Goal: Task Accomplishment & Management: Manage account settings

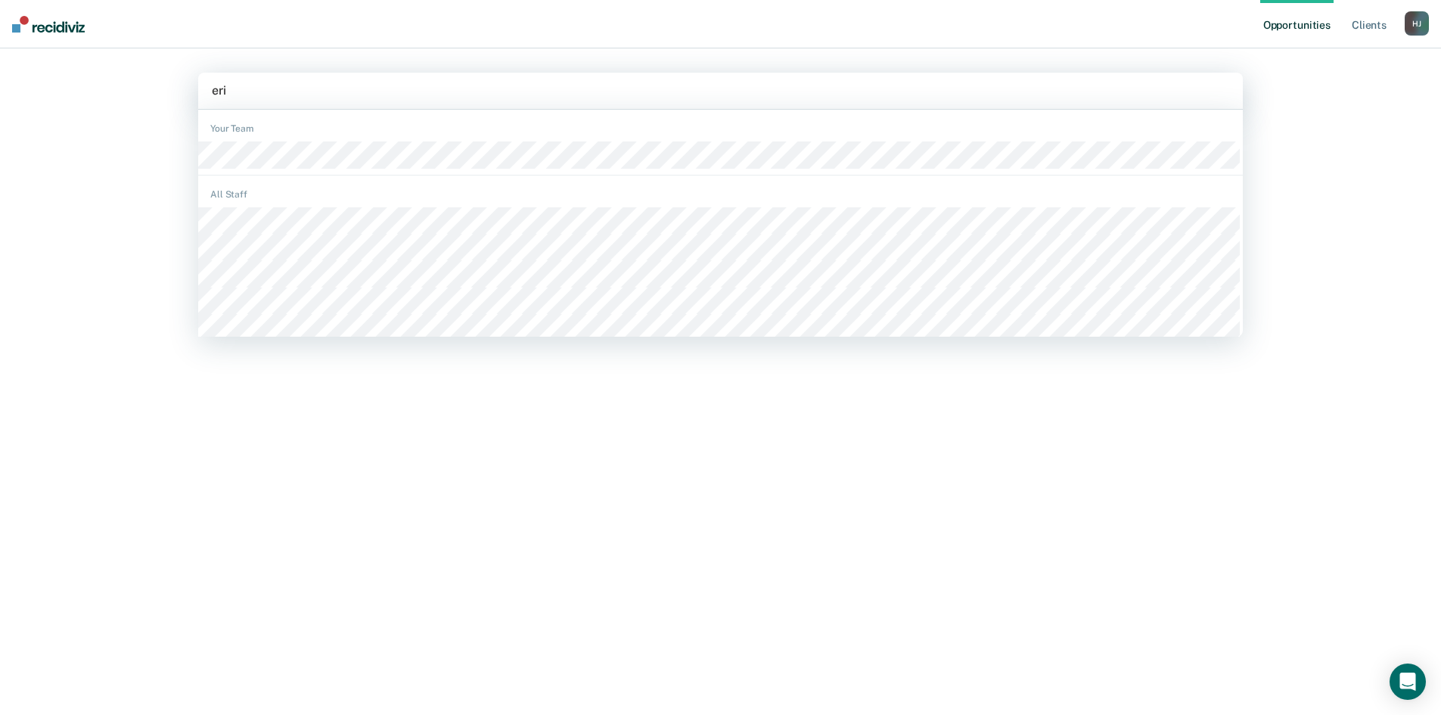
type input "[PERSON_NAME]"
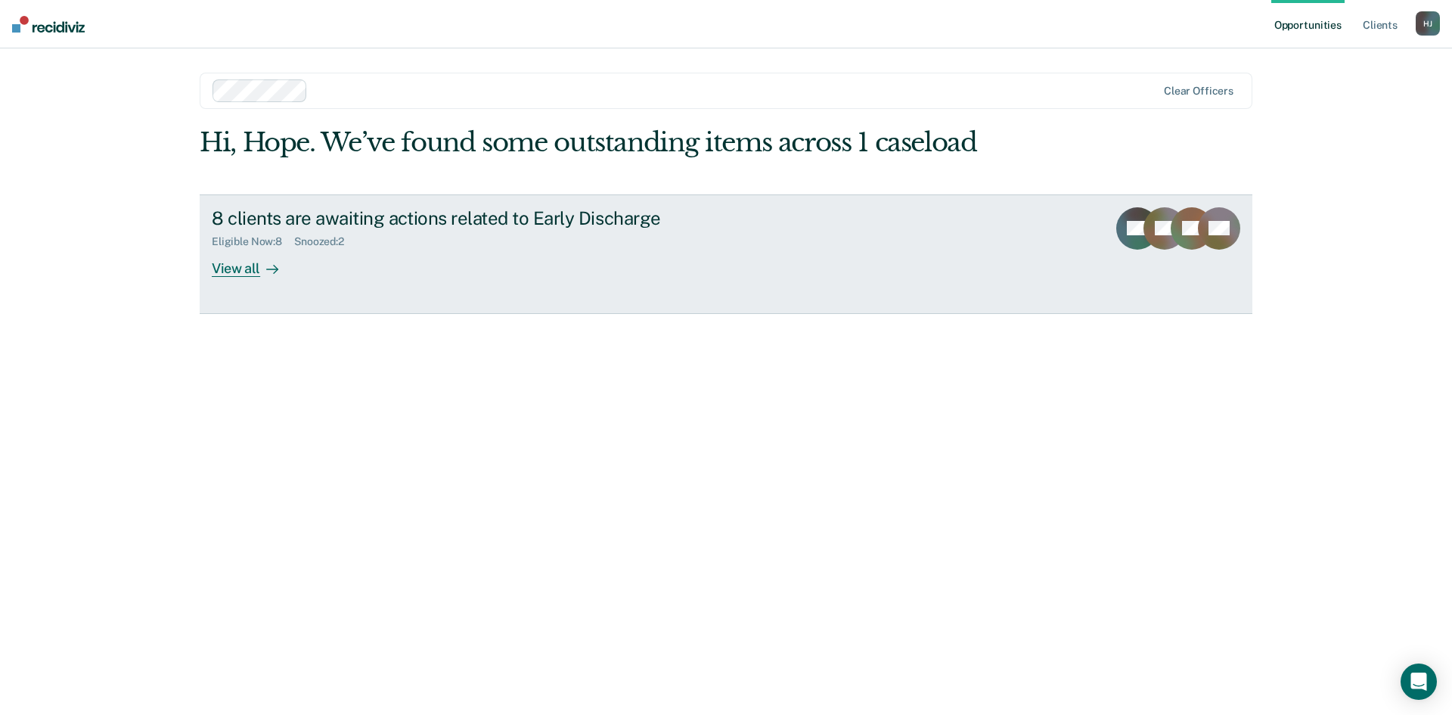
click at [266, 270] on icon at bounding box center [272, 269] width 12 height 12
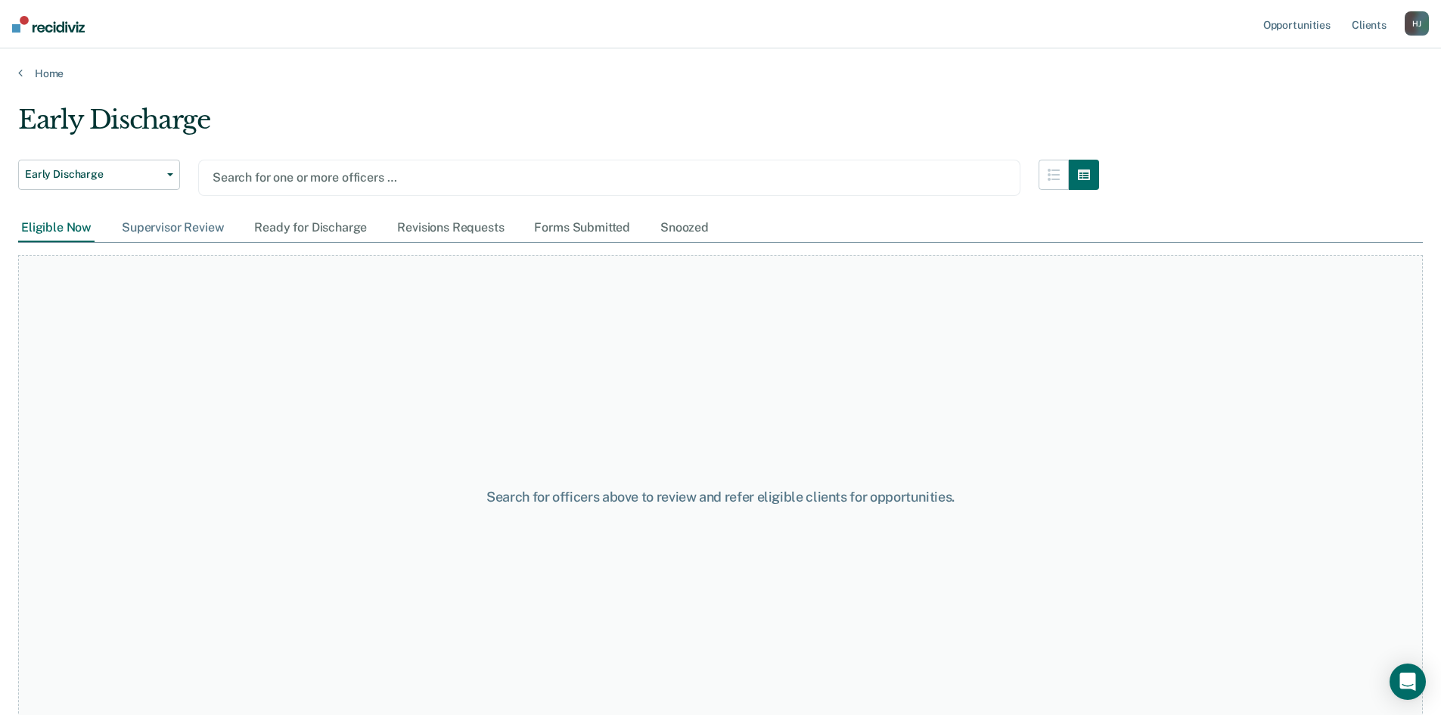
click at [186, 232] on div "Supervisor Review" at bounding box center [173, 228] width 108 height 28
click at [41, 69] on link "Home" at bounding box center [720, 74] width 1405 height 14
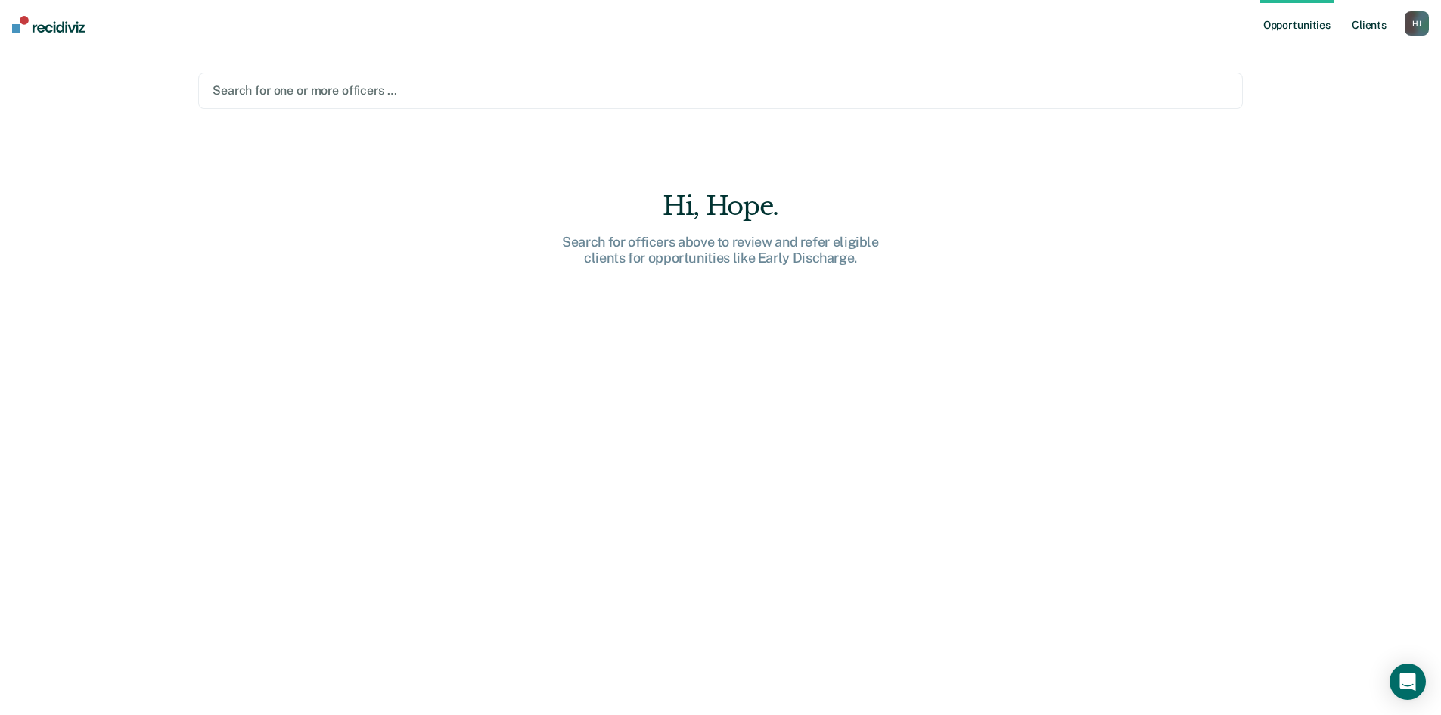
click at [1385, 17] on link "Client s" at bounding box center [1369, 24] width 41 height 48
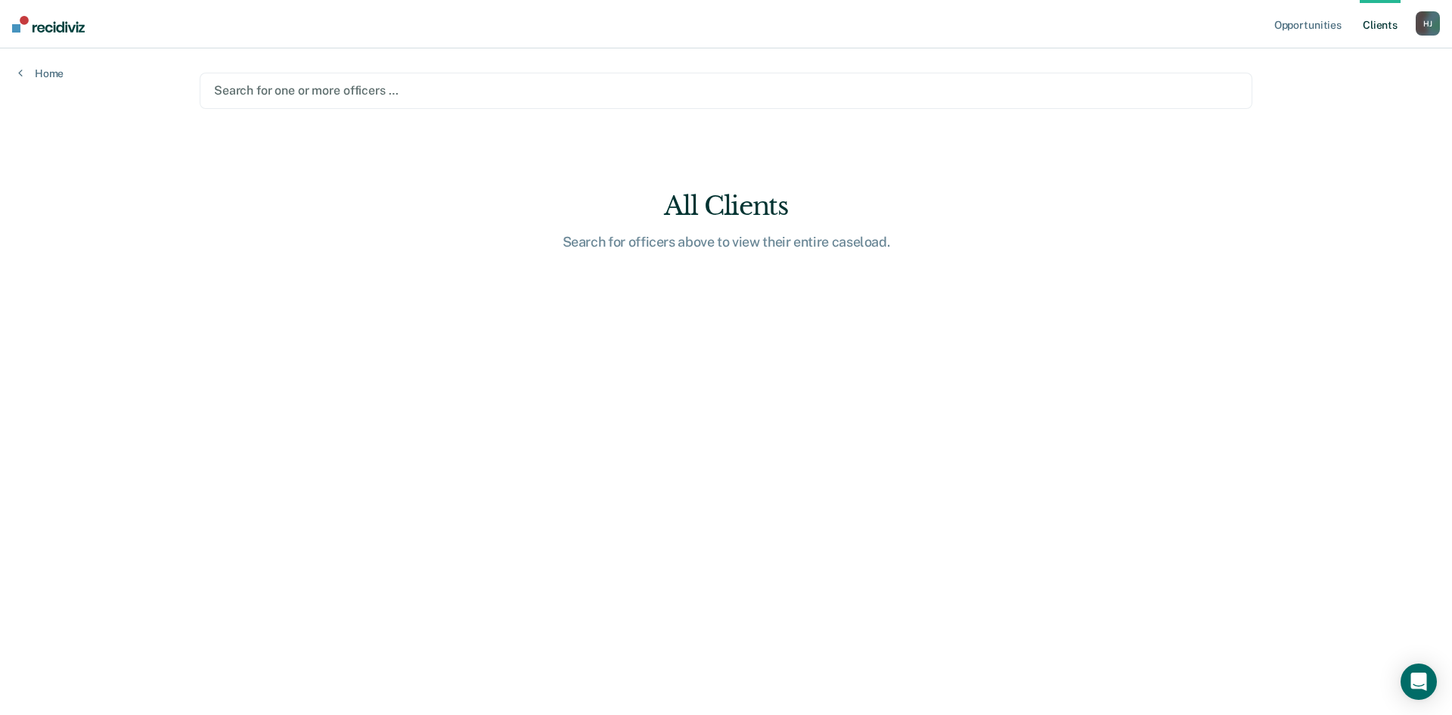
click at [1426, 23] on div "H J" at bounding box center [1428, 23] width 24 height 24
click at [1356, 58] on link "Profile" at bounding box center [1367, 61] width 122 height 13
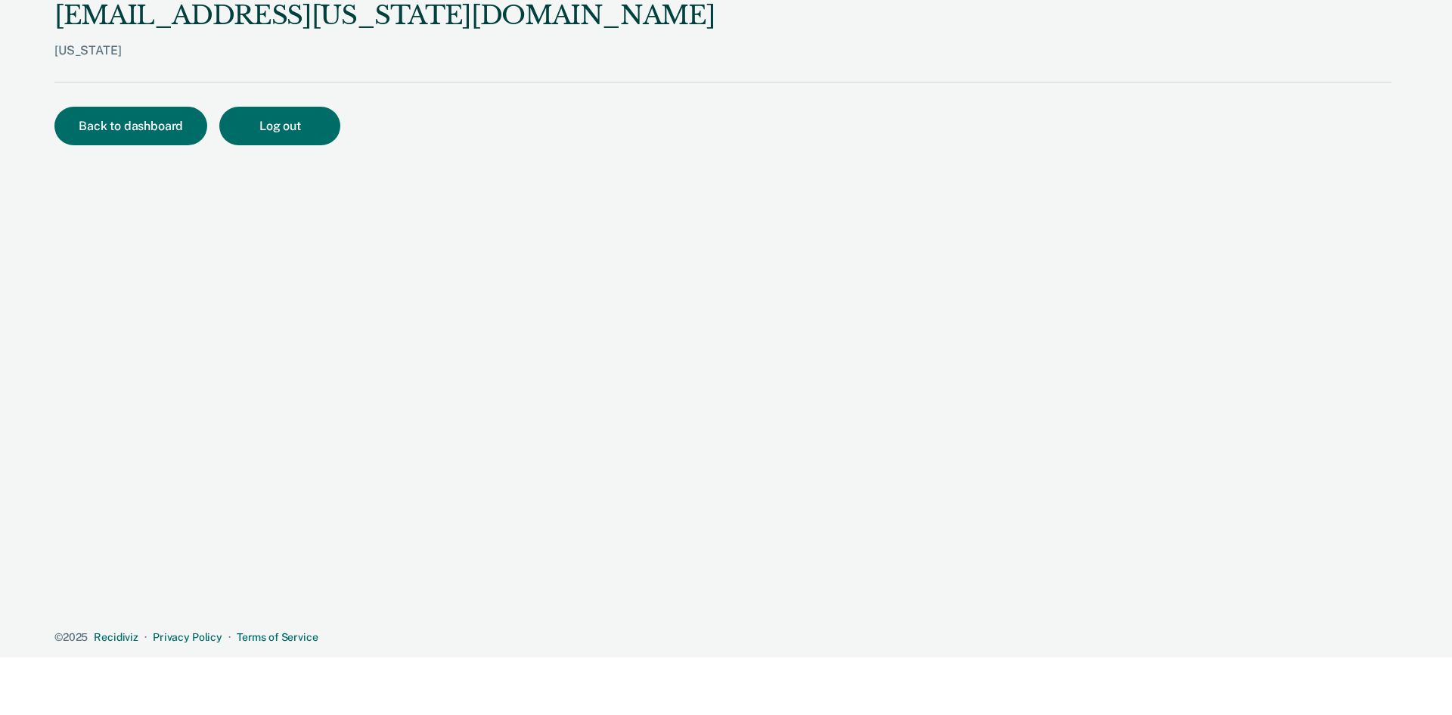
click at [80, 146] on div "Back to dashboard Log out" at bounding box center [722, 144] width 1337 height 75
click at [79, 132] on button "Back to dashboard" at bounding box center [130, 126] width 153 height 39
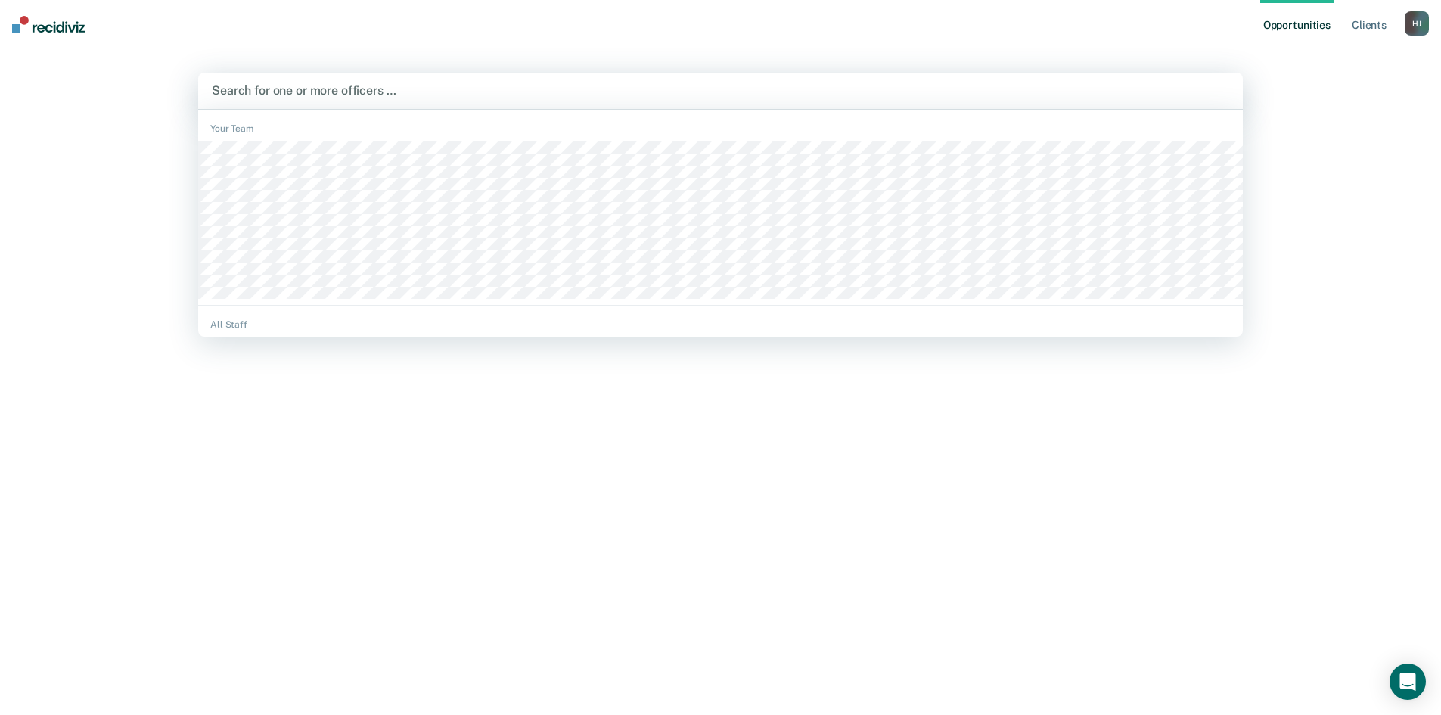
drag, startPoint x: 362, startPoint y: 79, endPoint x: 455, endPoint y: 95, distance: 94.5
click at [362, 80] on div "Search for one or more officers …" at bounding box center [720, 91] width 1045 height 36
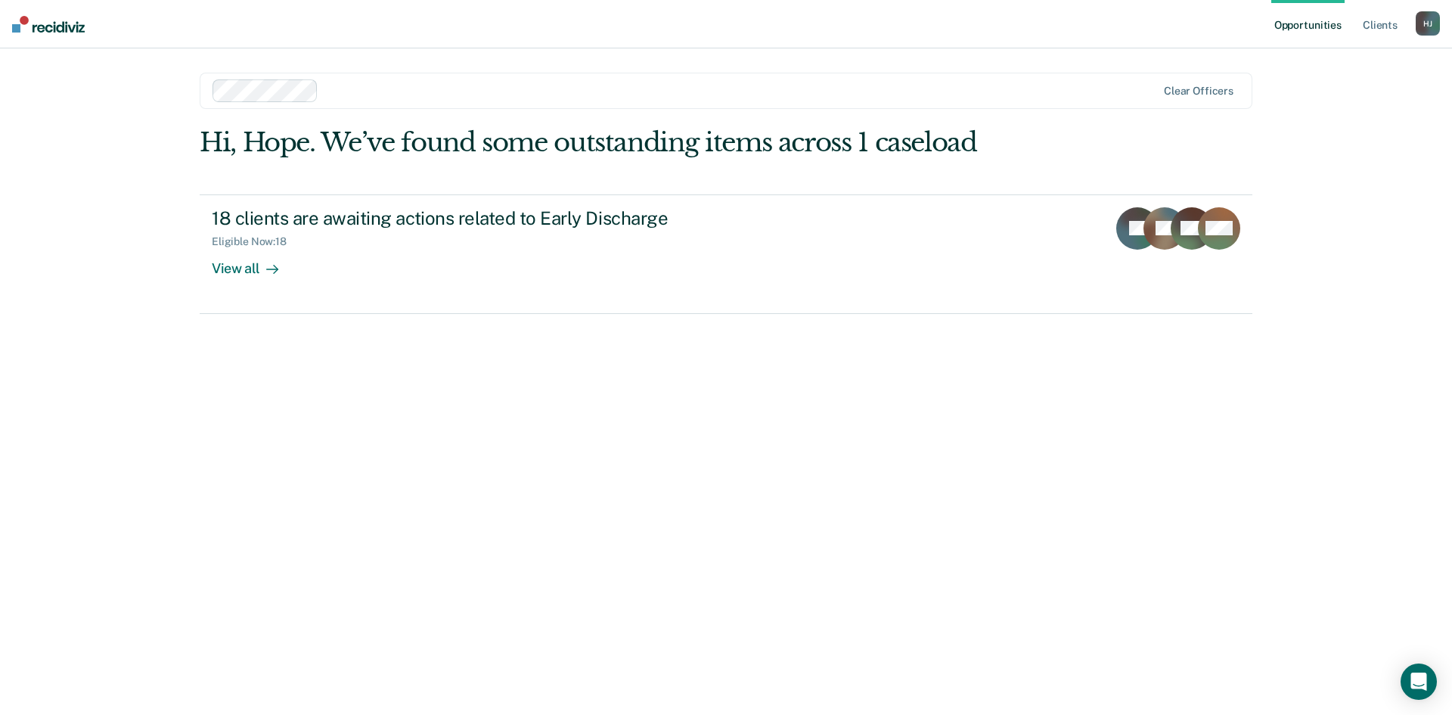
click at [378, 85] on div at bounding box center [741, 90] width 832 height 17
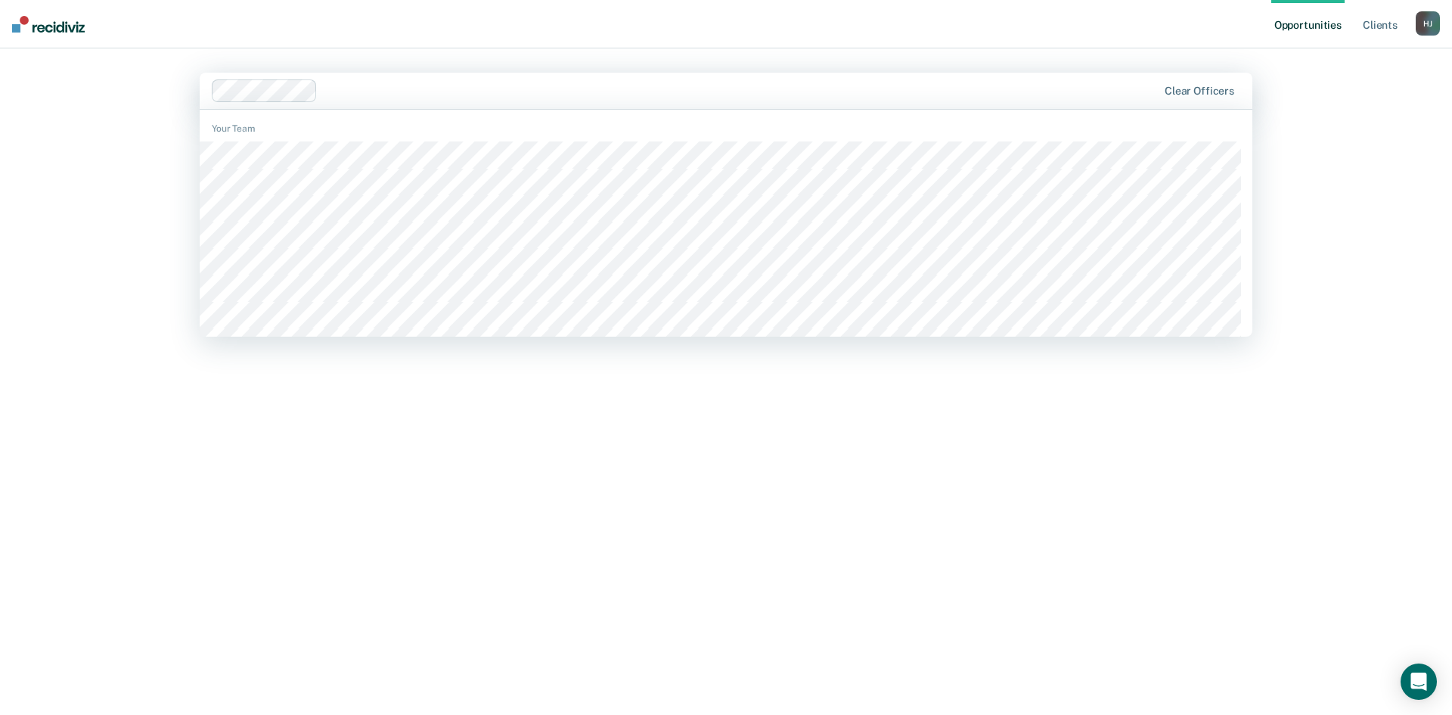
click at [399, 61] on main "option [PERSON_NAME], selected. 519 results available. Use Up and Down to choos…" at bounding box center [726, 363] width 1089 height 630
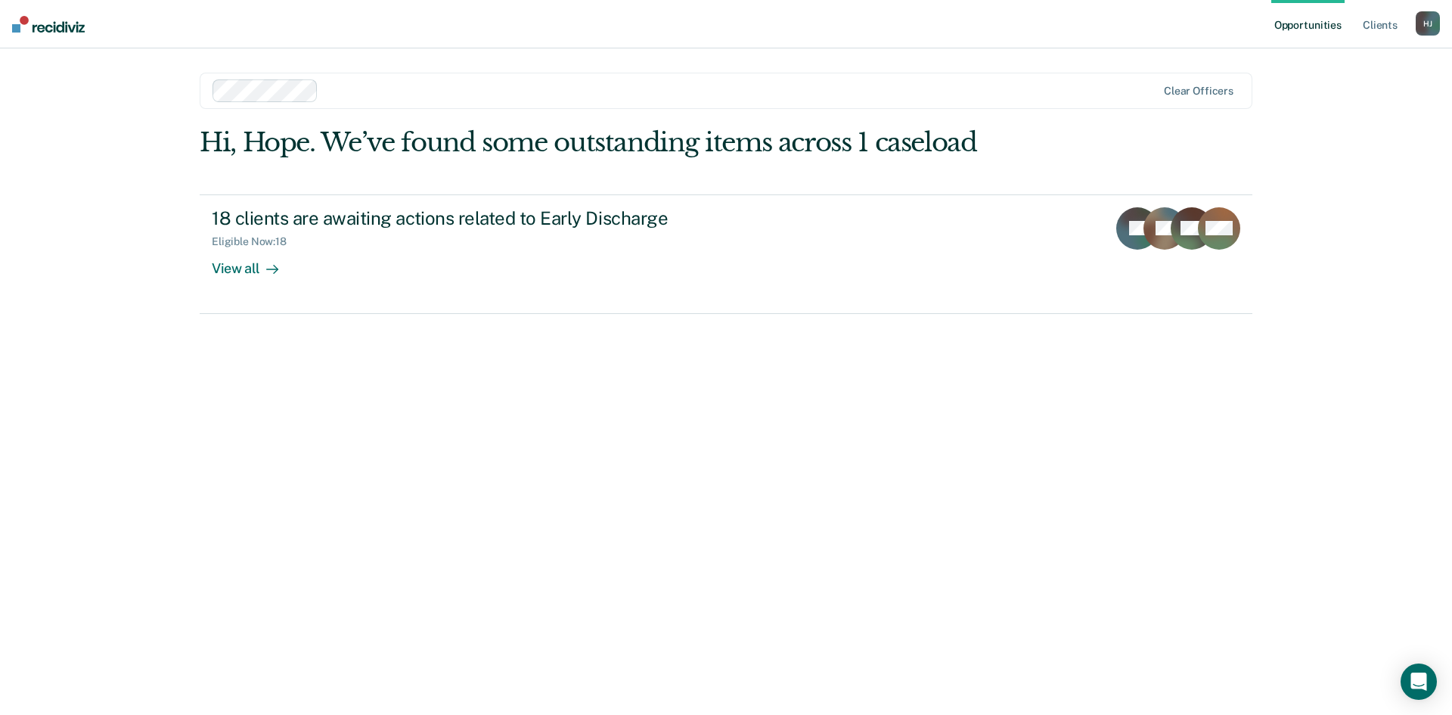
click at [399, 82] on div at bounding box center [741, 90] width 832 height 17
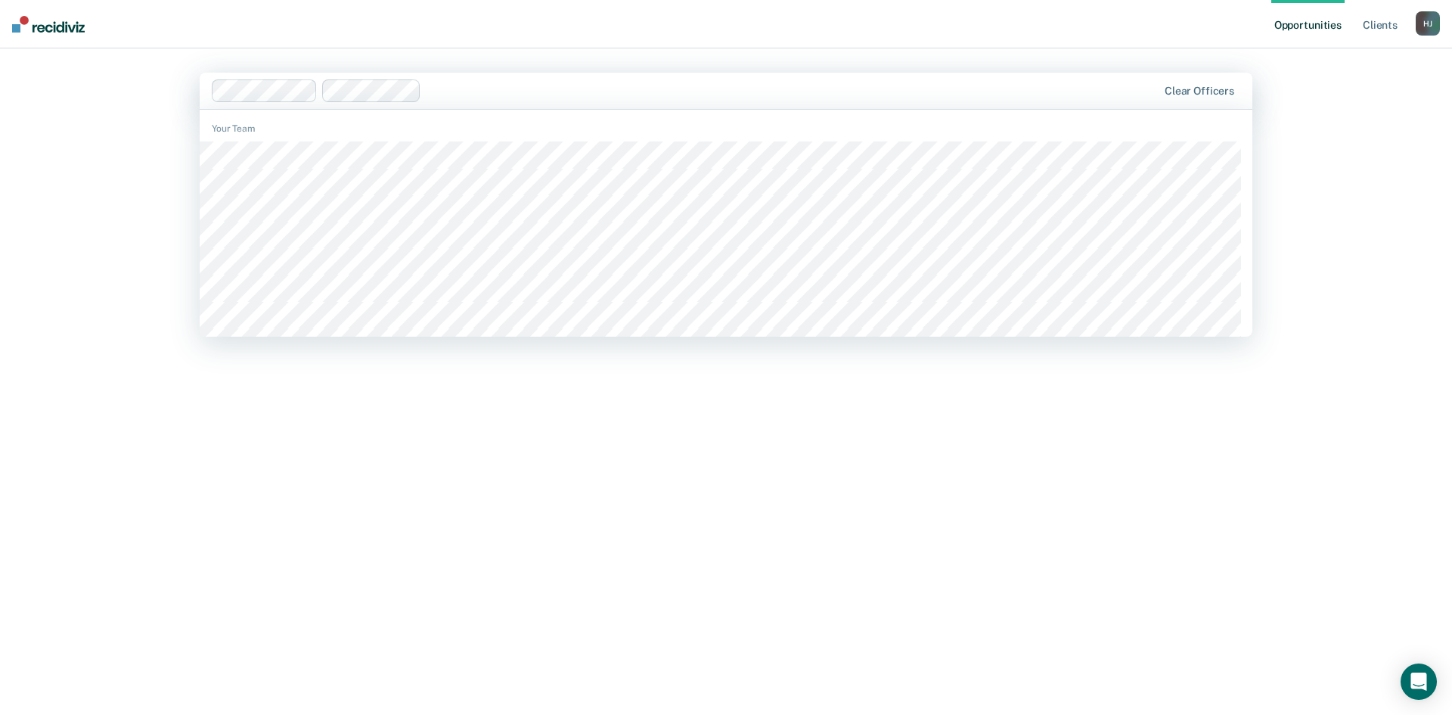
click at [483, 86] on div at bounding box center [792, 90] width 730 height 17
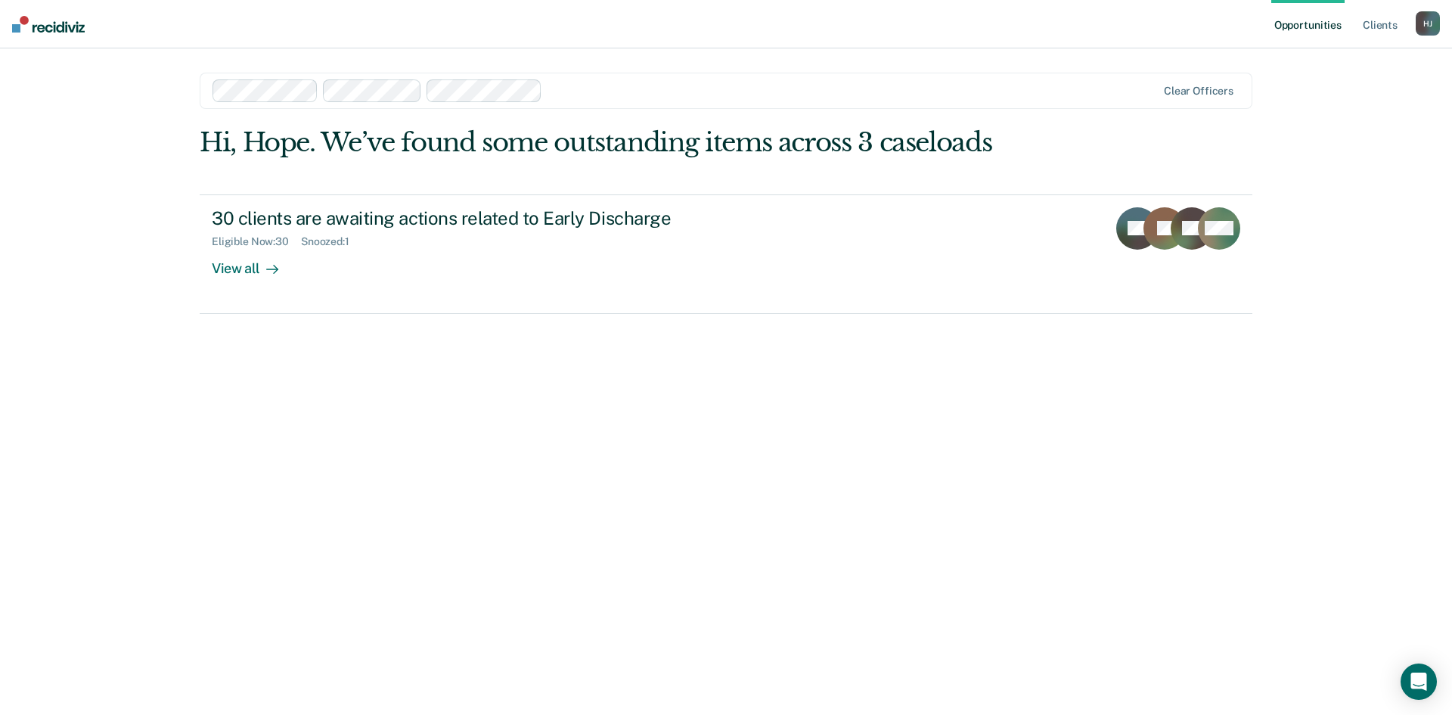
click at [626, 82] on div at bounding box center [686, 90] width 946 height 23
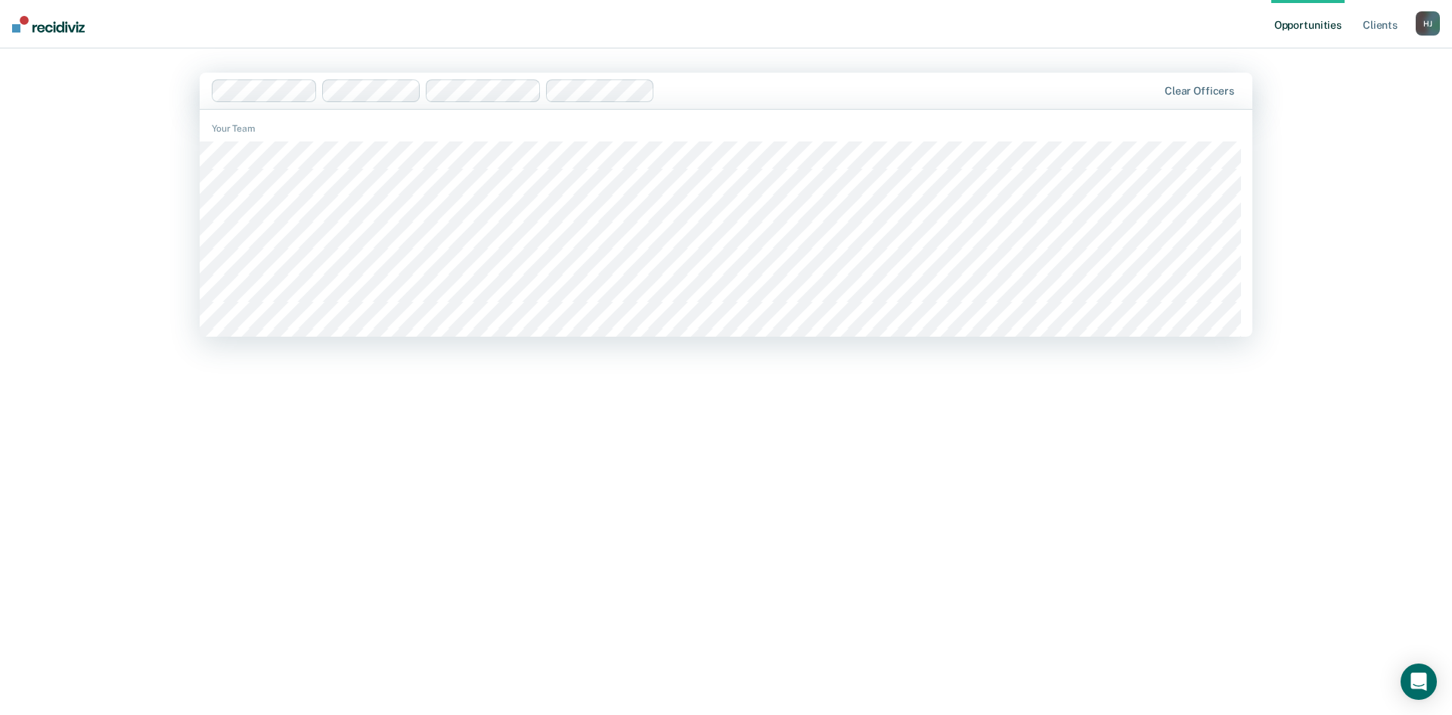
click at [750, 106] on div "Clear officers" at bounding box center [726, 91] width 1053 height 36
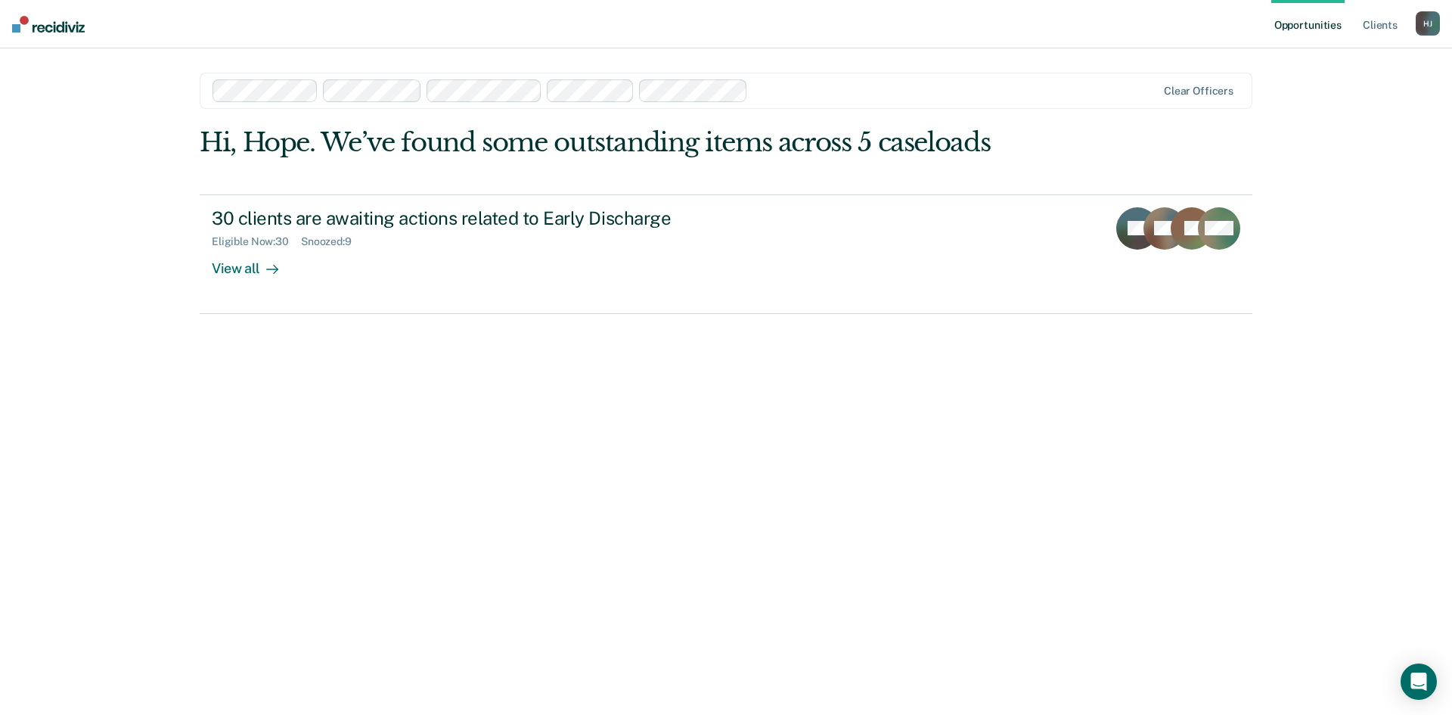
click at [795, 93] on div at bounding box center [955, 90] width 402 height 17
click at [904, 91] on div at bounding box center [1003, 90] width 306 height 17
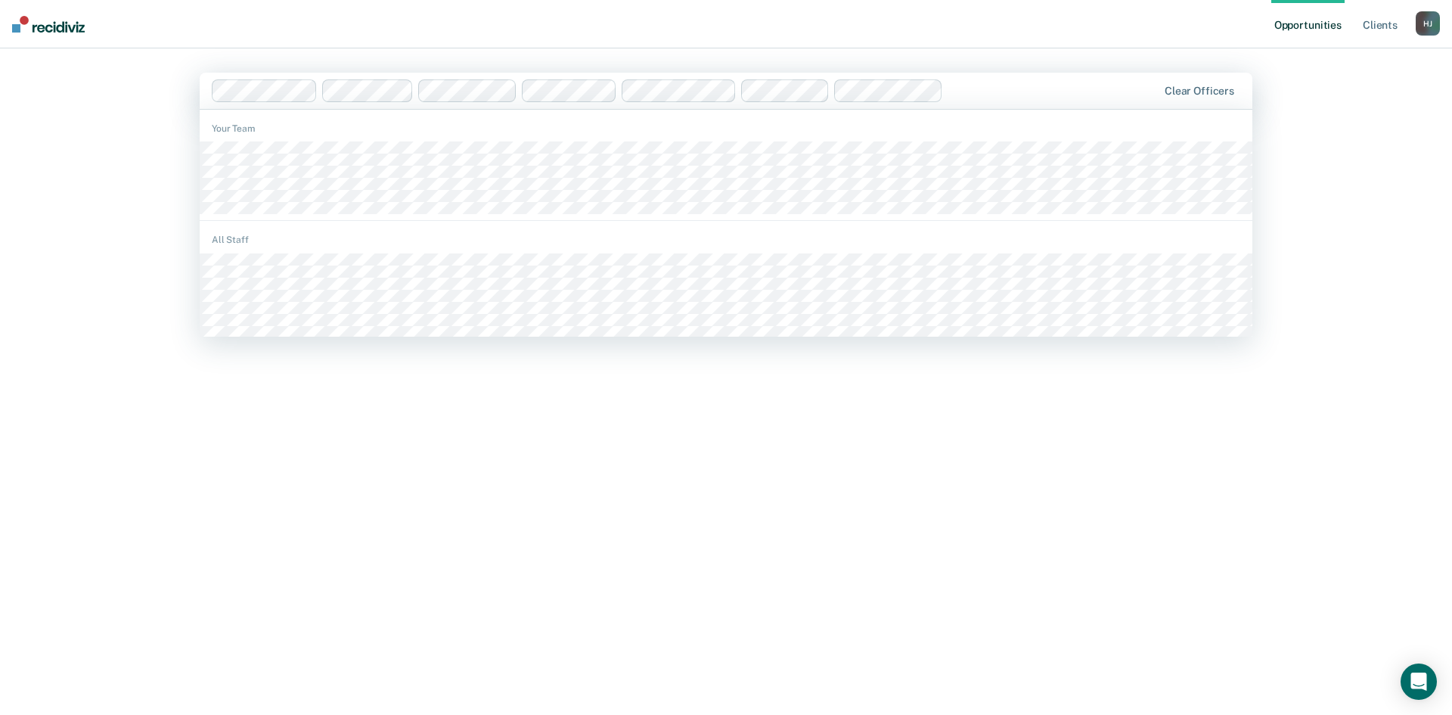
click at [976, 82] on div at bounding box center [1053, 90] width 208 height 17
click at [1096, 85] on div at bounding box center [1102, 90] width 107 height 17
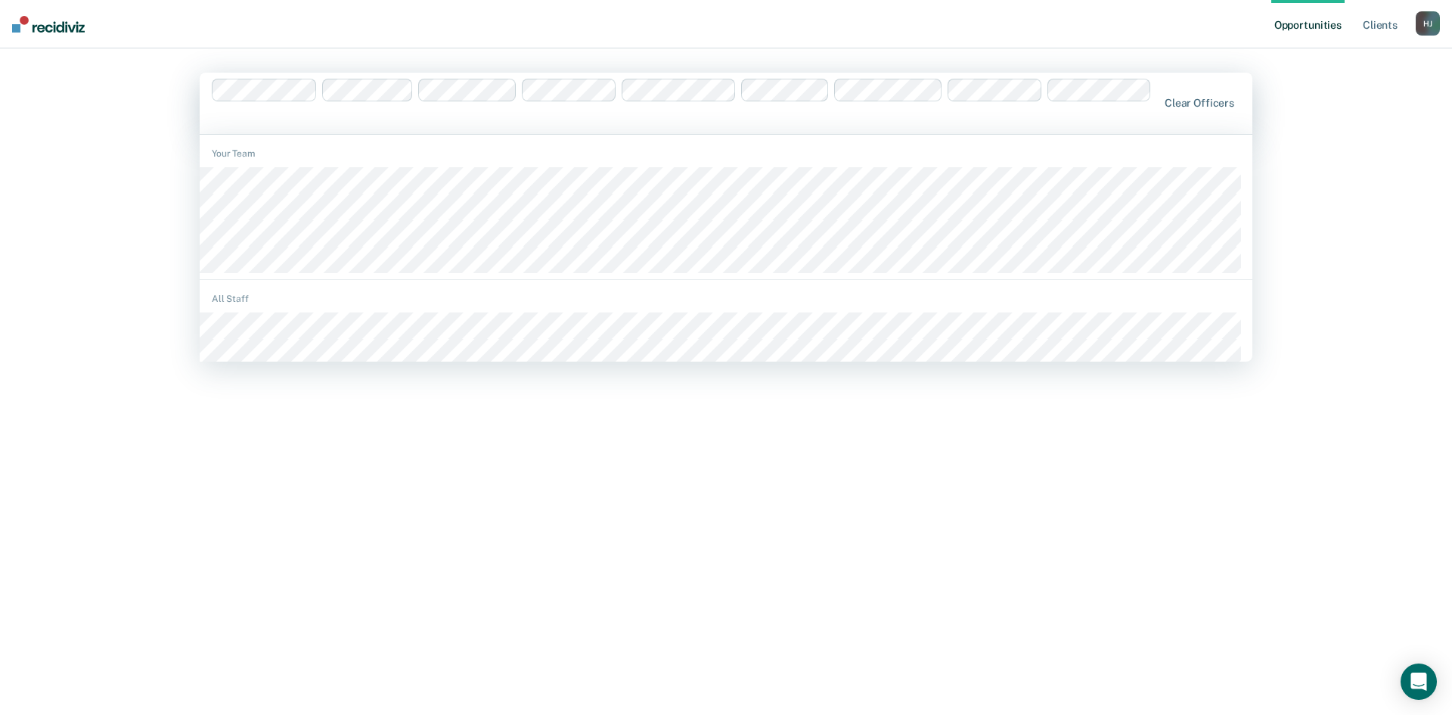
click at [1134, 109] on div at bounding box center [685, 103] width 947 height 49
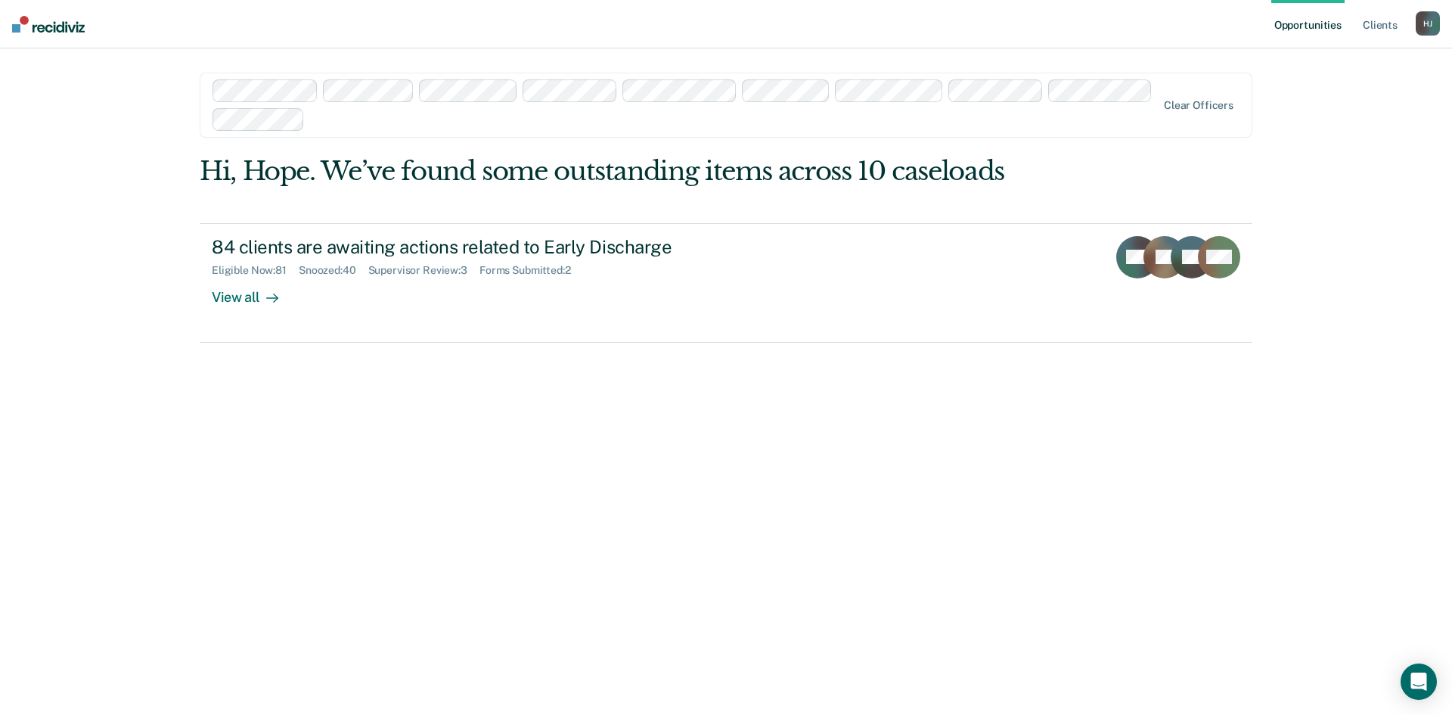
click at [366, 125] on div at bounding box center [734, 118] width 846 height 17
click at [489, 115] on div at bounding box center [744, 118] width 826 height 17
click at [579, 119] on div at bounding box center [838, 118] width 636 height 17
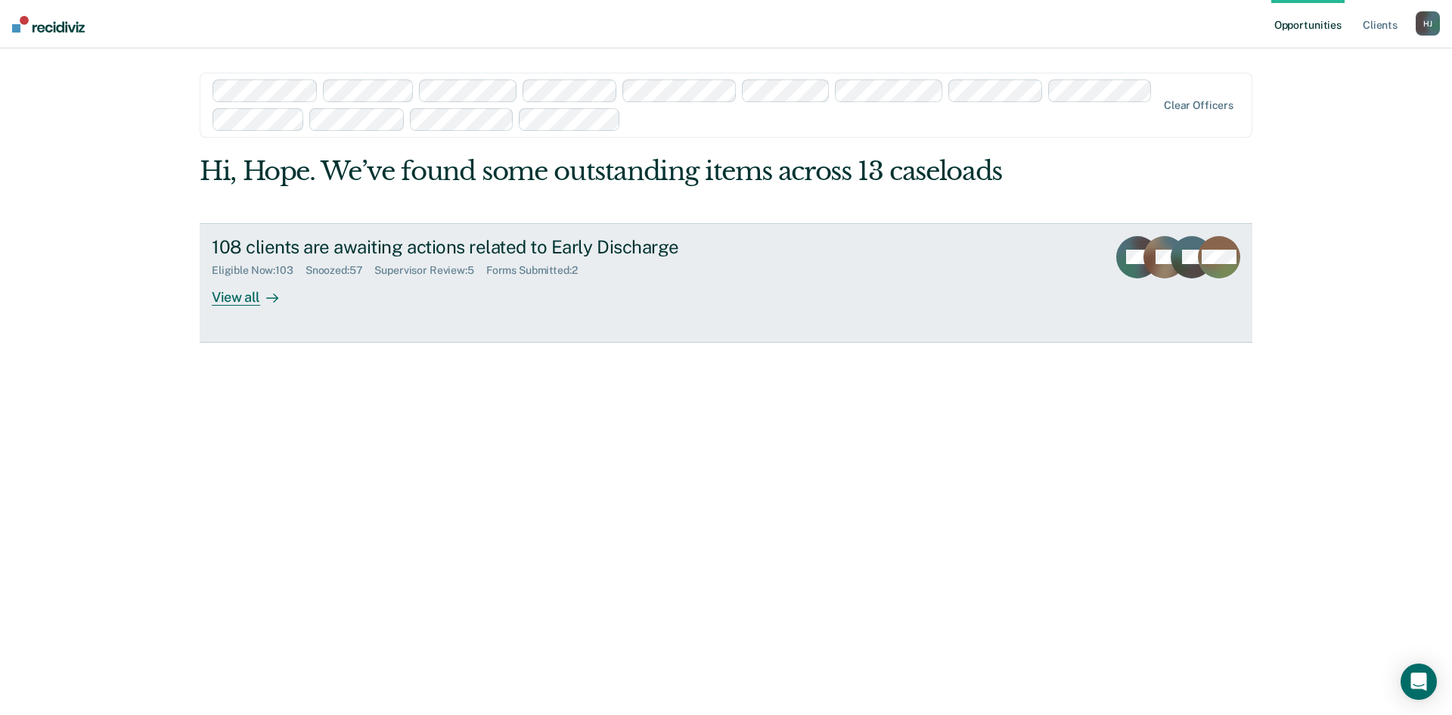
click at [438, 272] on div "Supervisor Review : 5" at bounding box center [429, 270] width 111 height 13
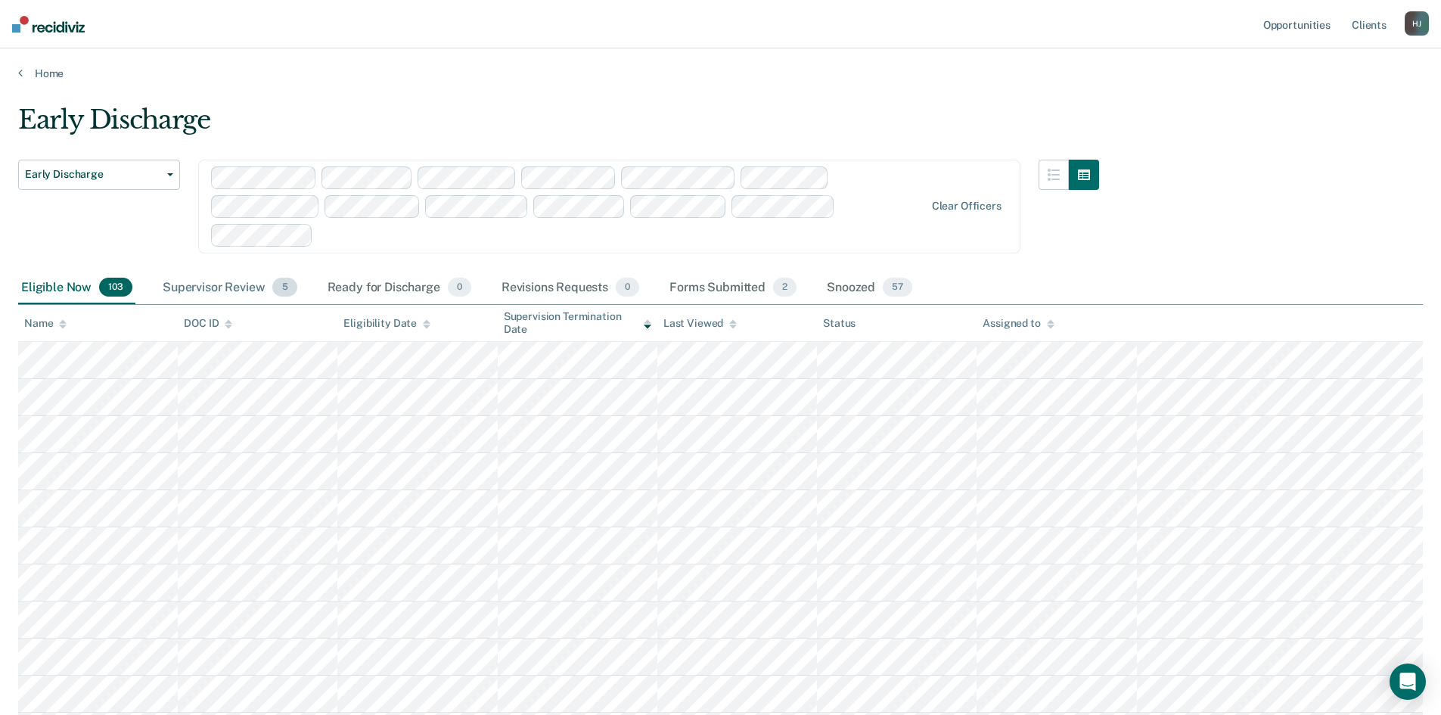
click at [217, 282] on div "Supervisor Review 5" at bounding box center [230, 288] width 141 height 33
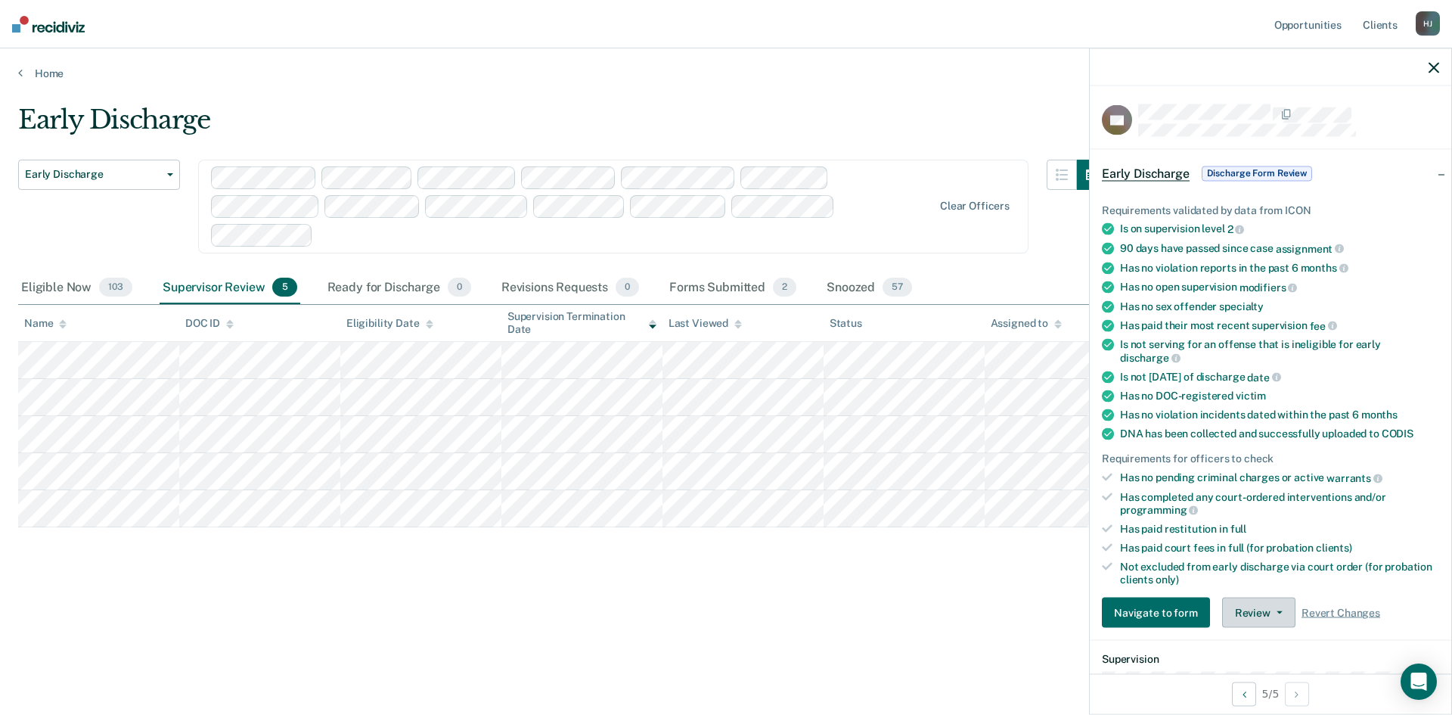
click at [1263, 615] on button "Review" at bounding box center [1258, 613] width 73 height 30
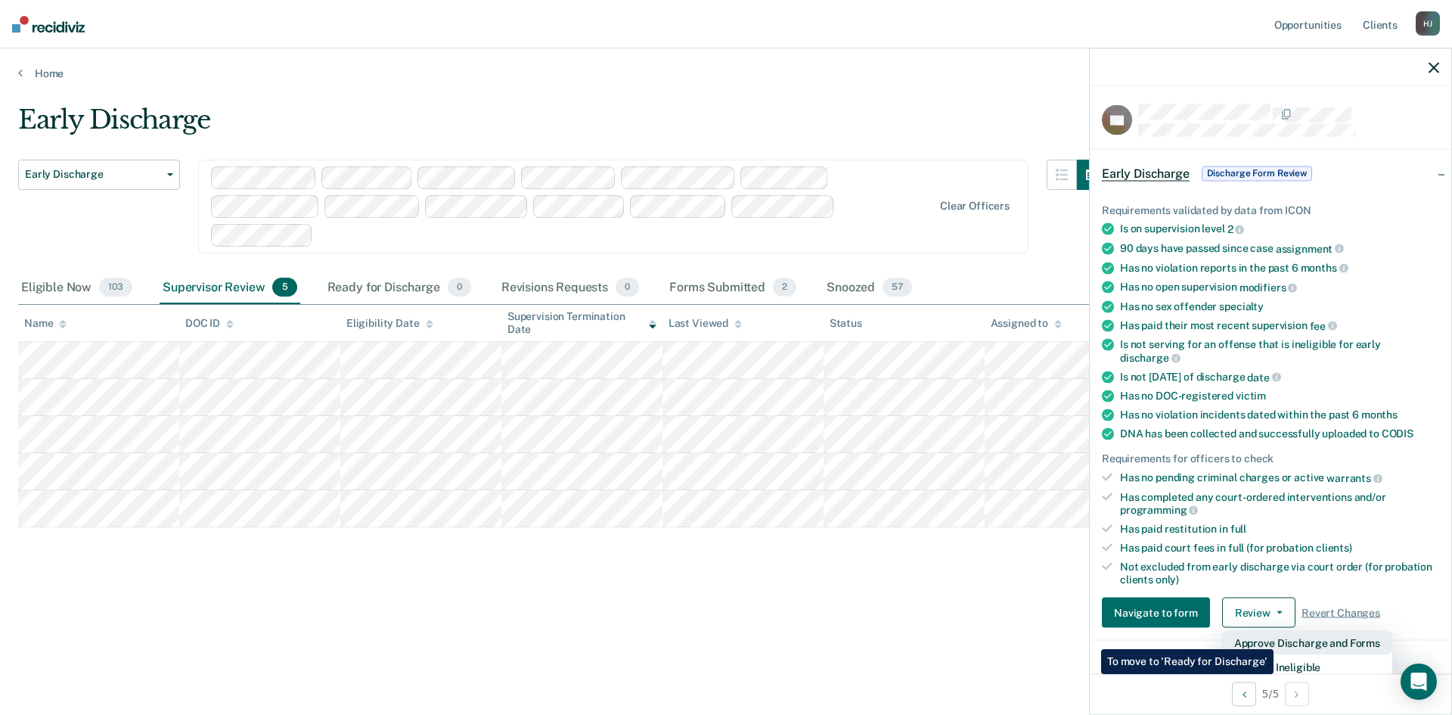
click at [1274, 638] on button "Approve Discharge and Forms" at bounding box center [1307, 643] width 170 height 24
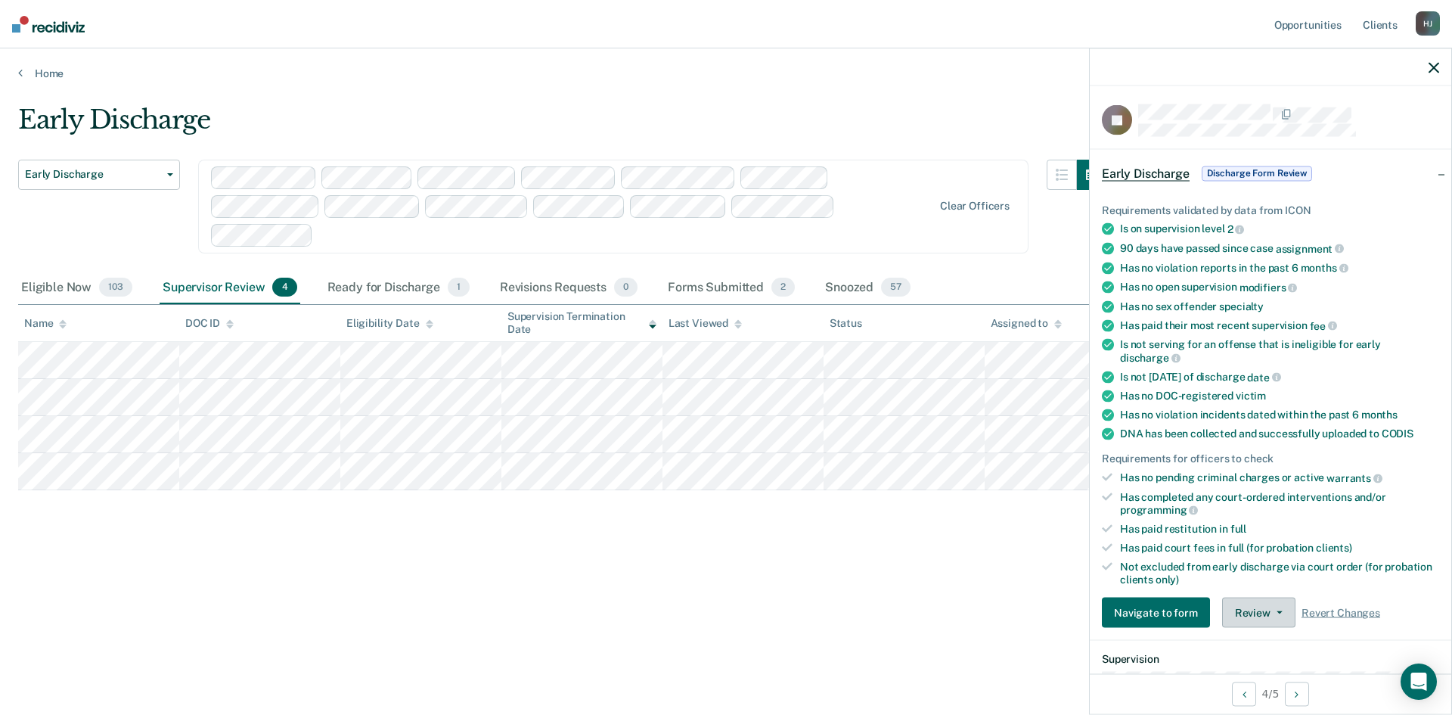
click at [1284, 605] on button "Review" at bounding box center [1258, 613] width 73 height 30
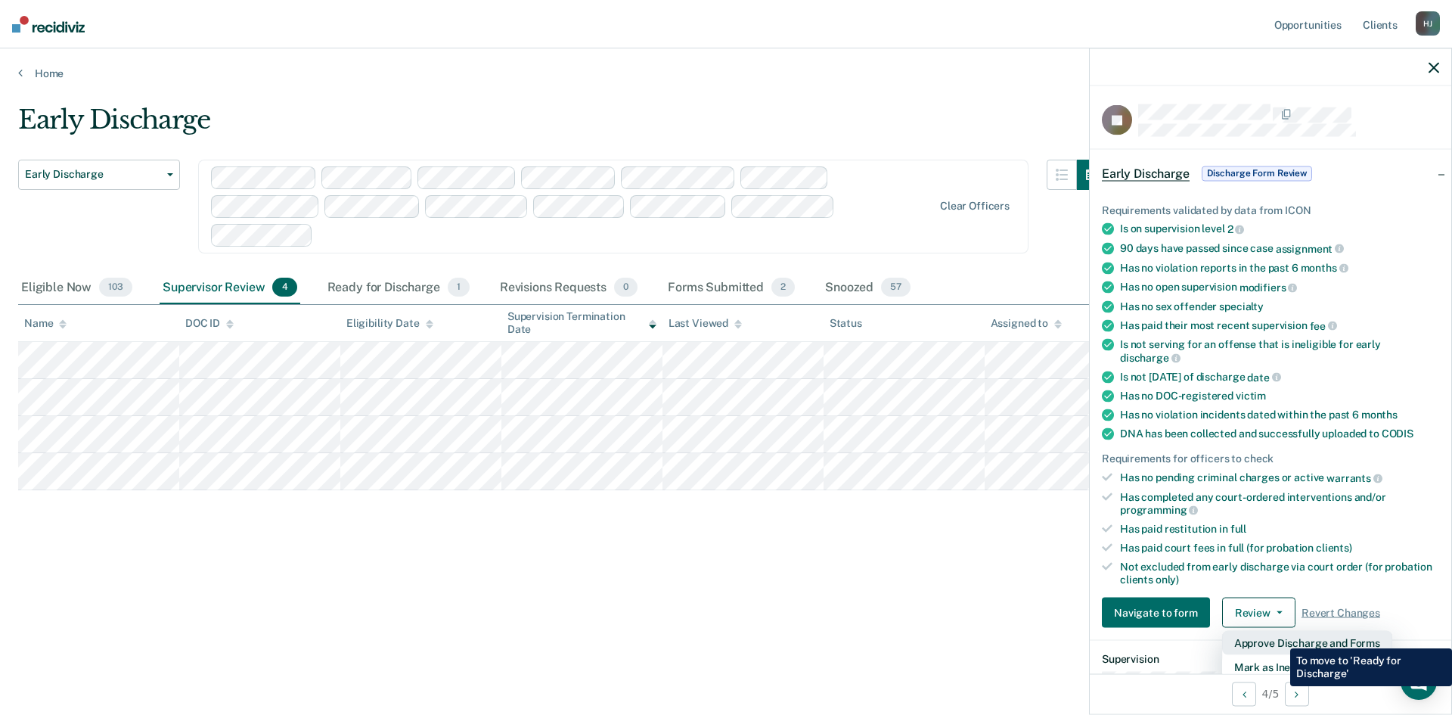
click at [1279, 637] on button "Approve Discharge and Forms" at bounding box center [1307, 643] width 170 height 24
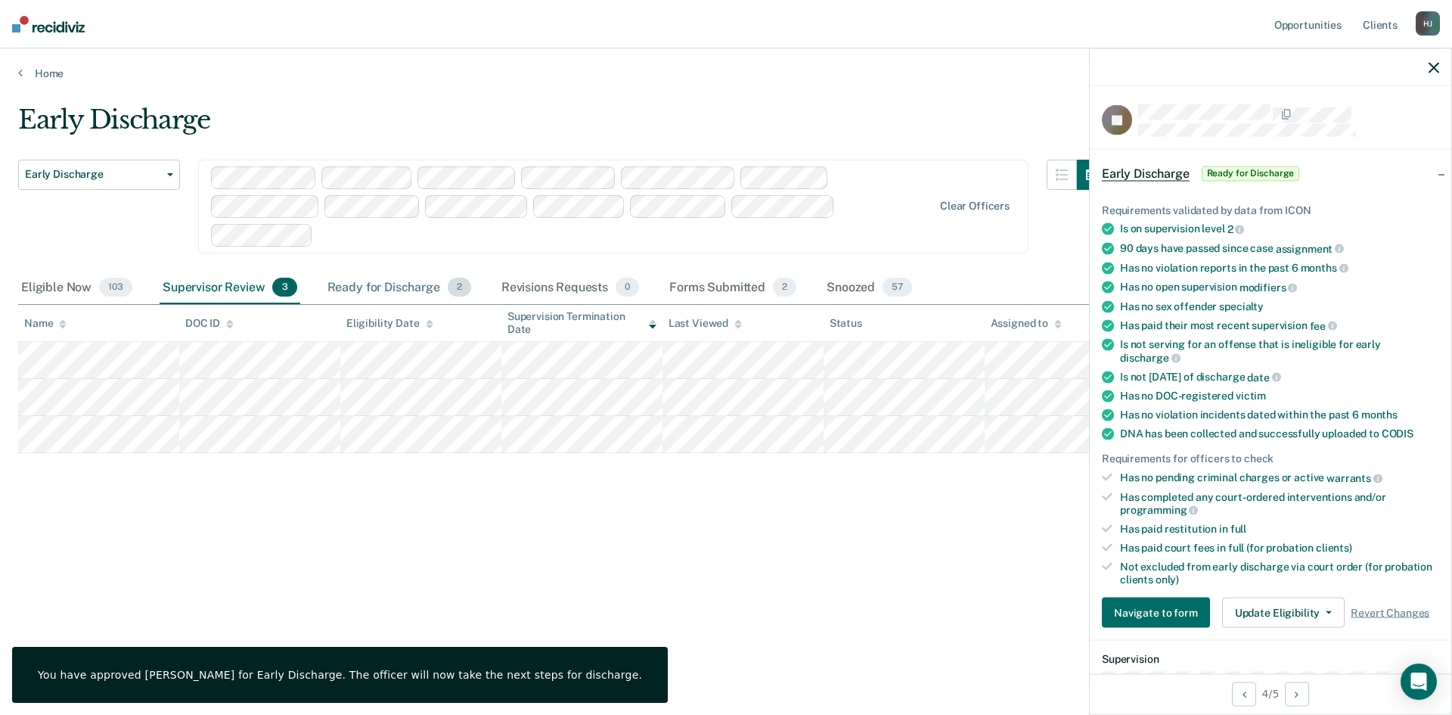
click at [415, 287] on div "Ready for Discharge 2" at bounding box center [400, 288] width 150 height 33
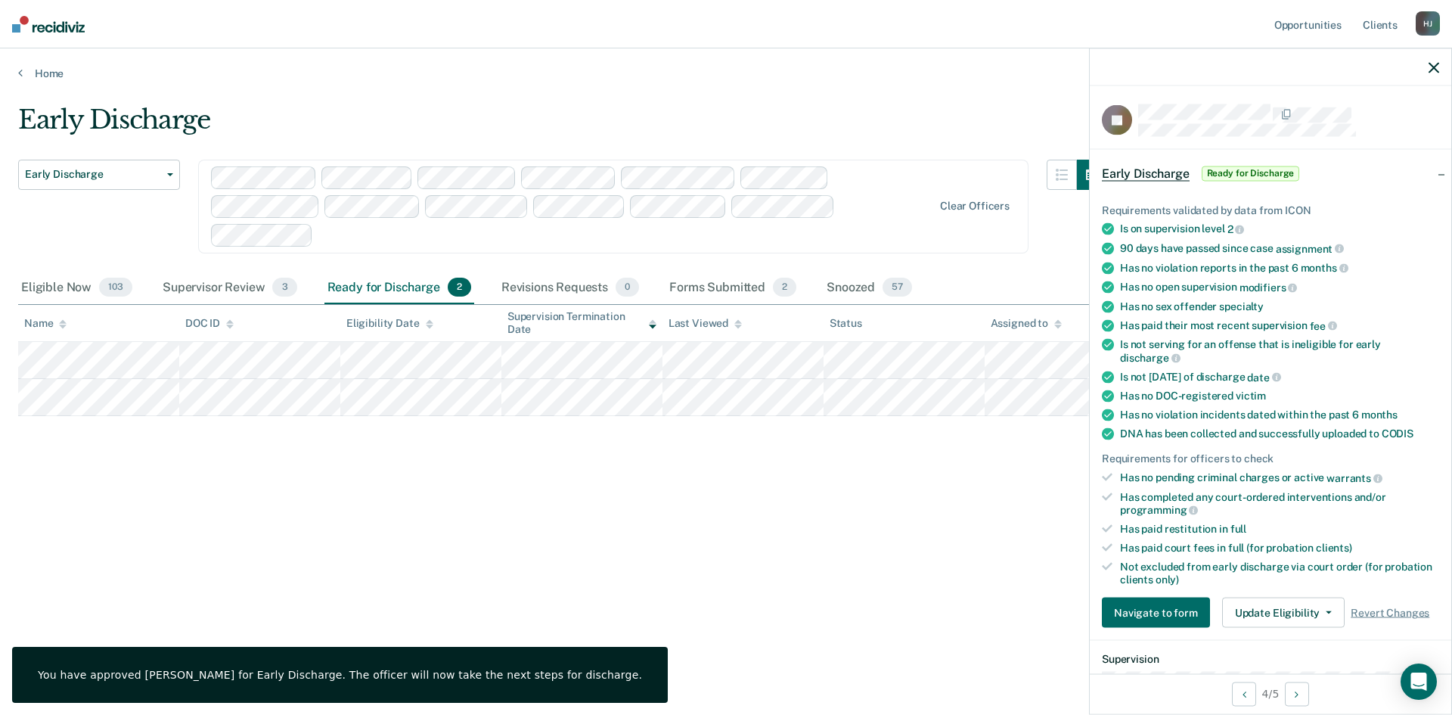
click at [1439, 73] on icon "button" at bounding box center [1434, 67] width 11 height 11
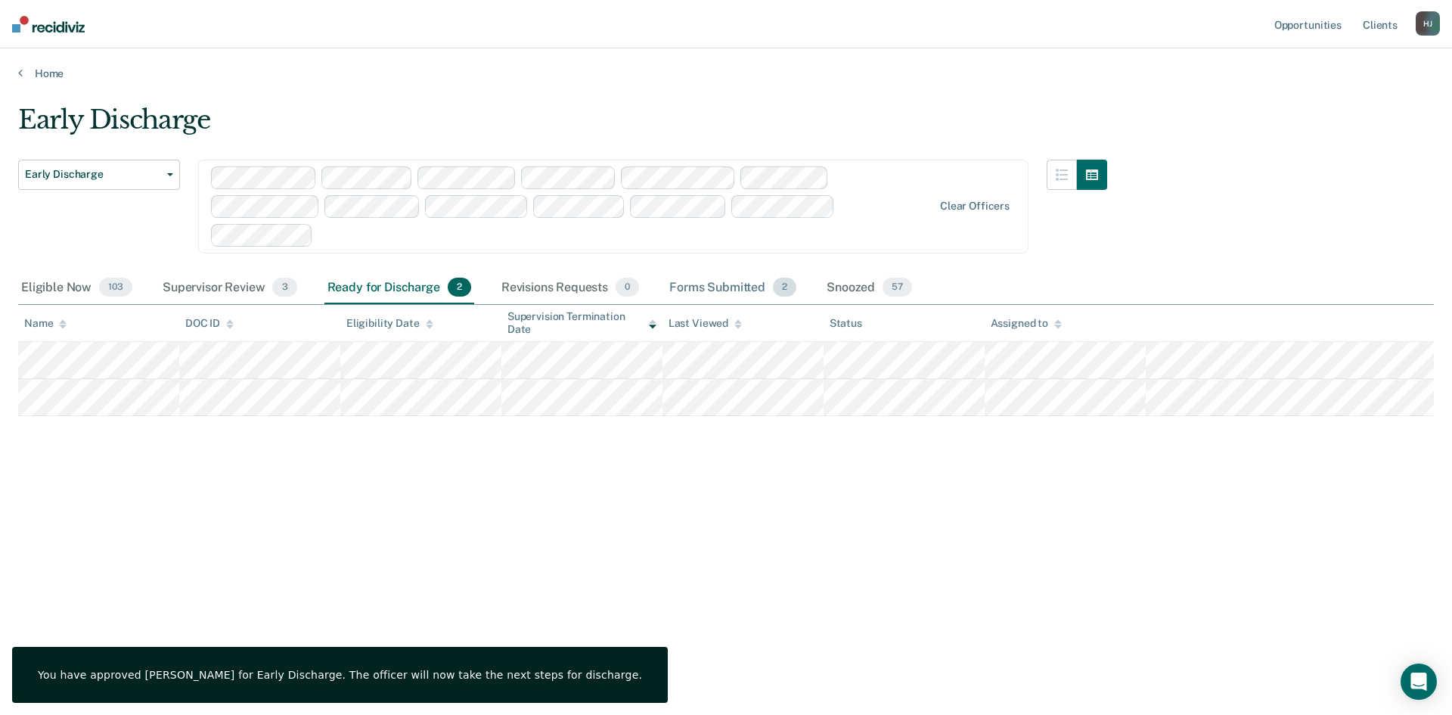
click at [741, 287] on div "Forms Submitted 2" at bounding box center [732, 288] width 133 height 33
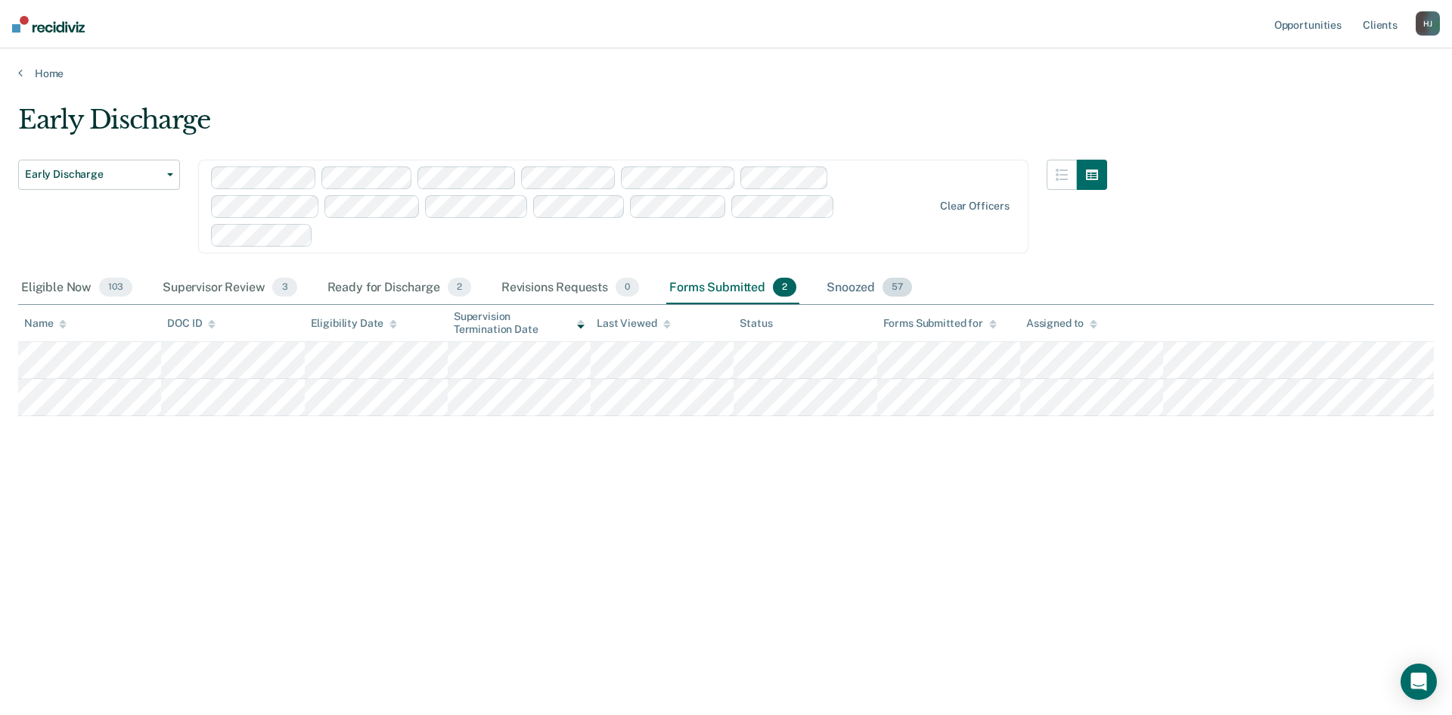
click at [874, 288] on div "Snoozed 57" at bounding box center [870, 288] width 92 height 33
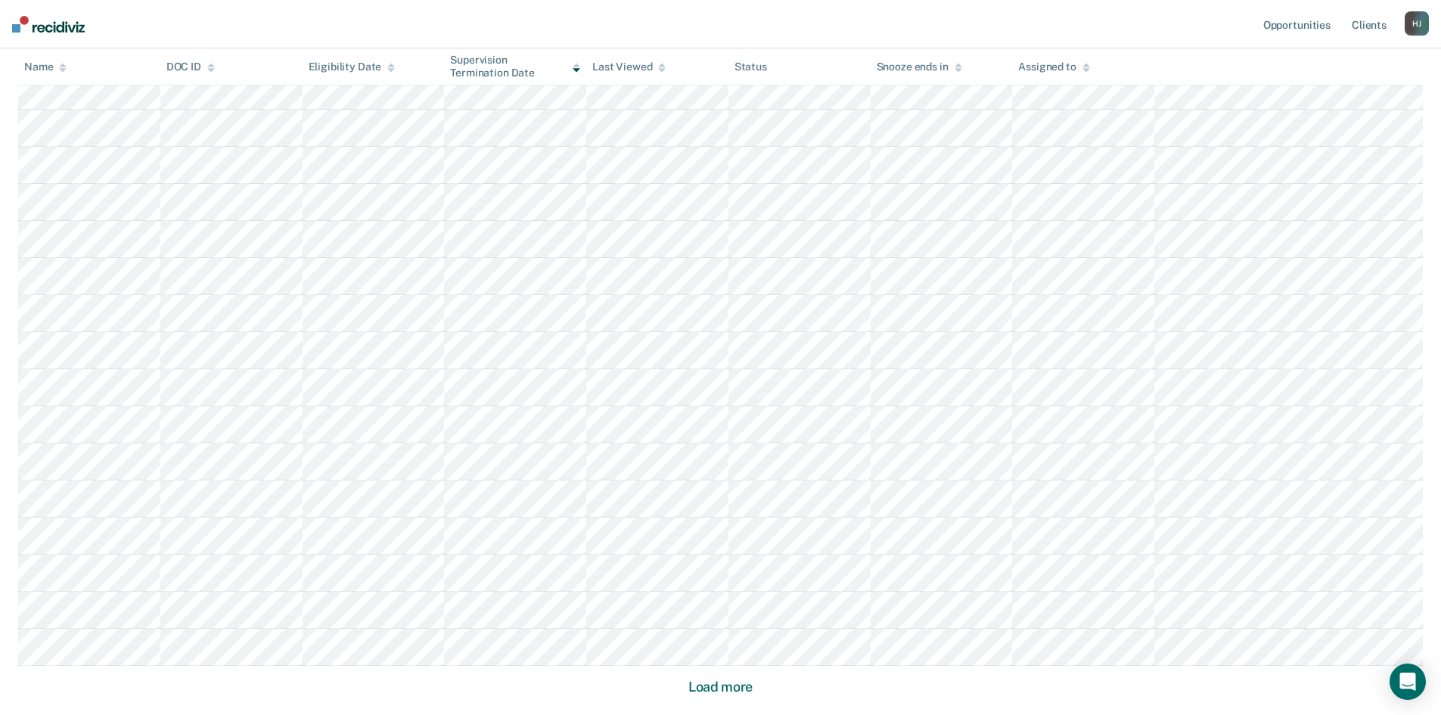
scroll to position [902, 0]
